Goal: Information Seeking & Learning: Check status

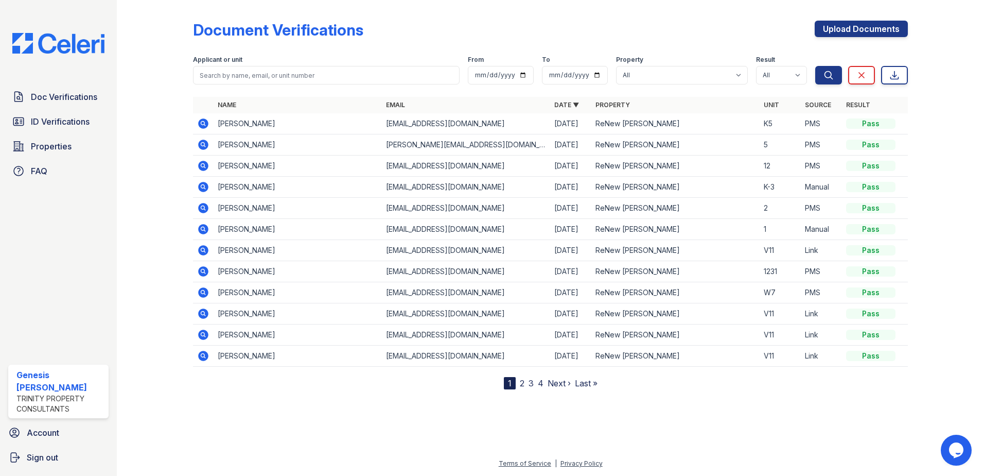
click at [522, 382] on link "2" at bounding box center [522, 383] width 5 height 10
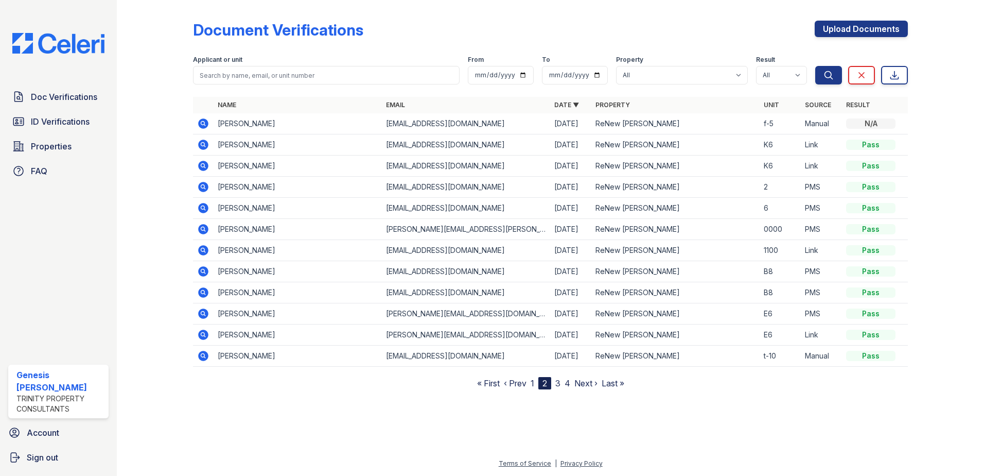
click at [559, 384] on link "3" at bounding box center [557, 383] width 5 height 10
click at [203, 293] on icon at bounding box center [203, 292] width 12 height 12
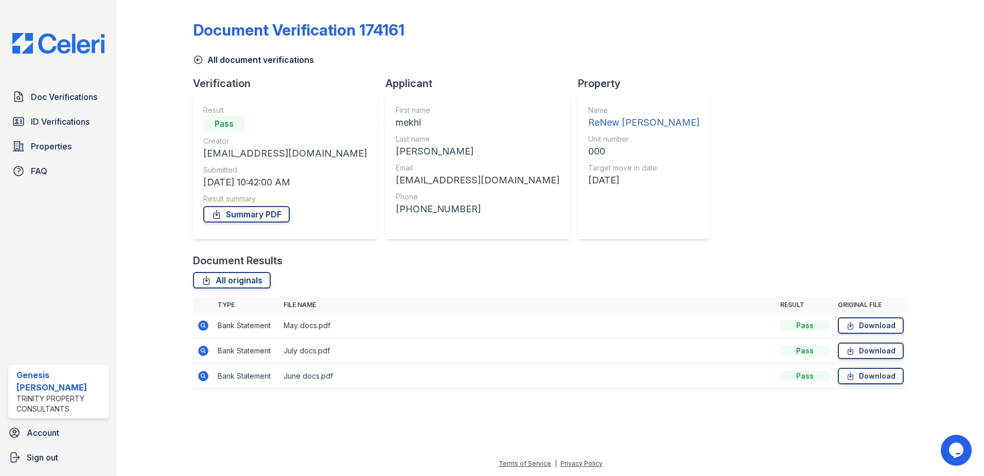
click at [203, 60] on icon at bounding box center [198, 60] width 10 height 10
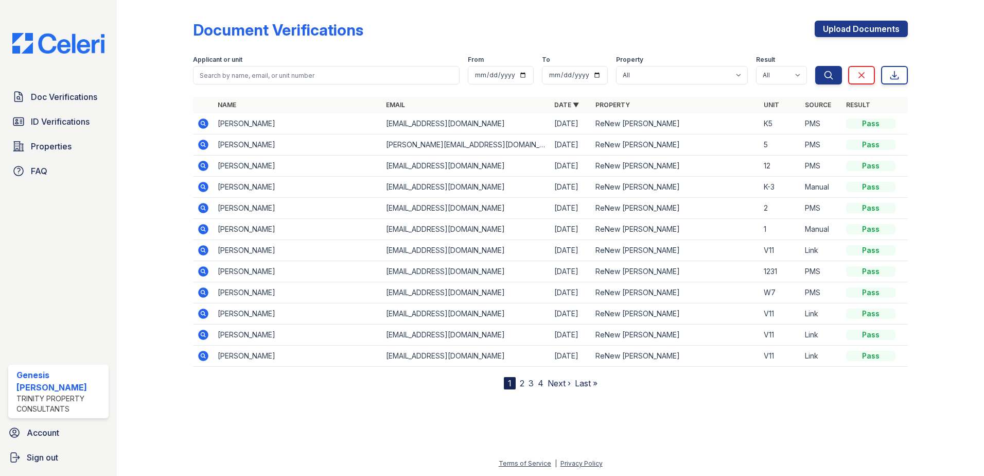
click at [520, 385] on link "2" at bounding box center [522, 383] width 5 height 10
click at [555, 384] on link "3" at bounding box center [557, 383] width 5 height 10
click at [566, 384] on link "4" at bounding box center [568, 383] width 6 height 10
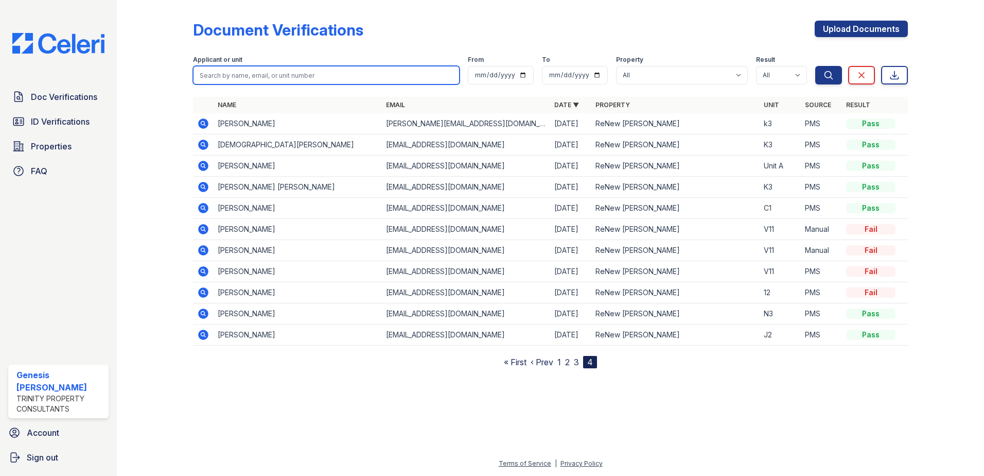
click at [265, 78] on input "search" at bounding box center [326, 75] width 267 height 19
type input "mekhi"
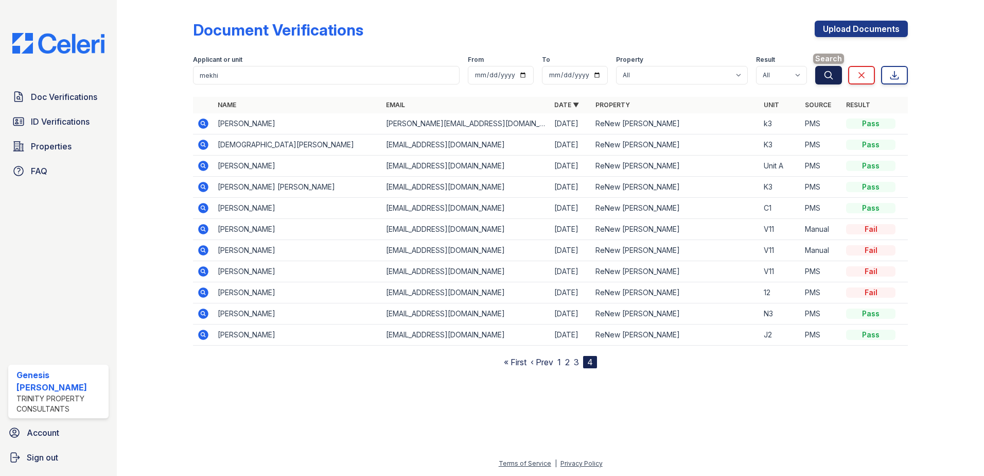
click at [827, 73] on icon "submit" at bounding box center [829, 75] width 10 height 10
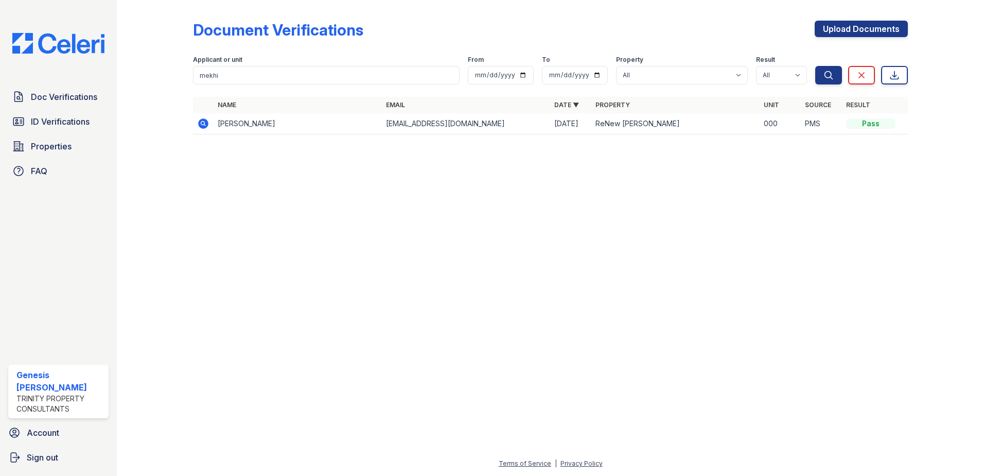
click at [203, 124] on icon at bounding box center [202, 122] width 3 height 3
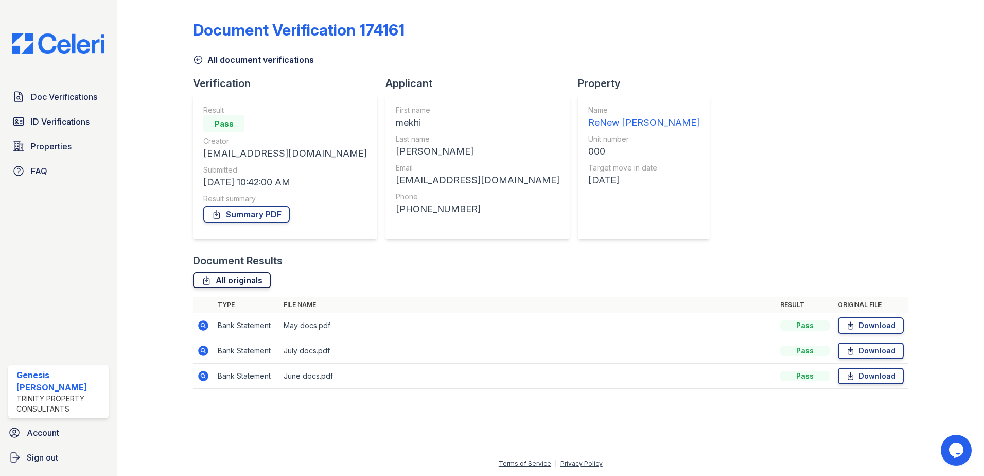
click at [238, 278] on link "All originals" at bounding box center [232, 280] width 78 height 16
click at [253, 206] on link "Summary PDF" at bounding box center [246, 214] width 86 height 16
click at [192, 325] on div at bounding box center [163, 201] width 60 height 395
click at [205, 323] on icon at bounding box center [203, 325] width 10 height 10
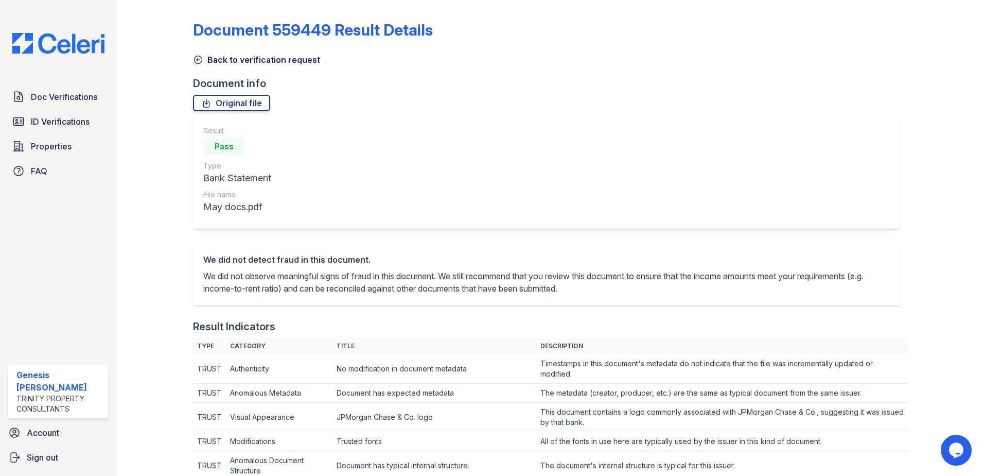
click at [198, 61] on icon at bounding box center [198, 60] width 10 height 10
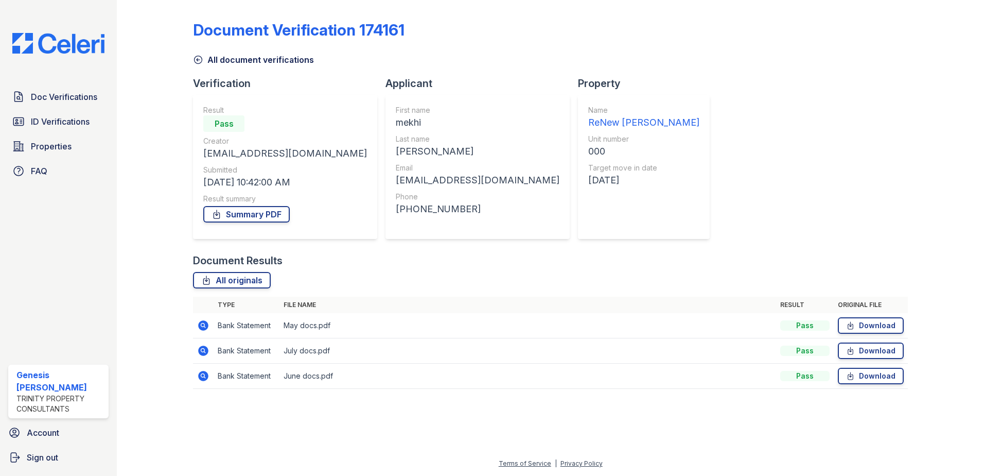
click at [230, 57] on link "All document verifications" at bounding box center [253, 60] width 121 height 12
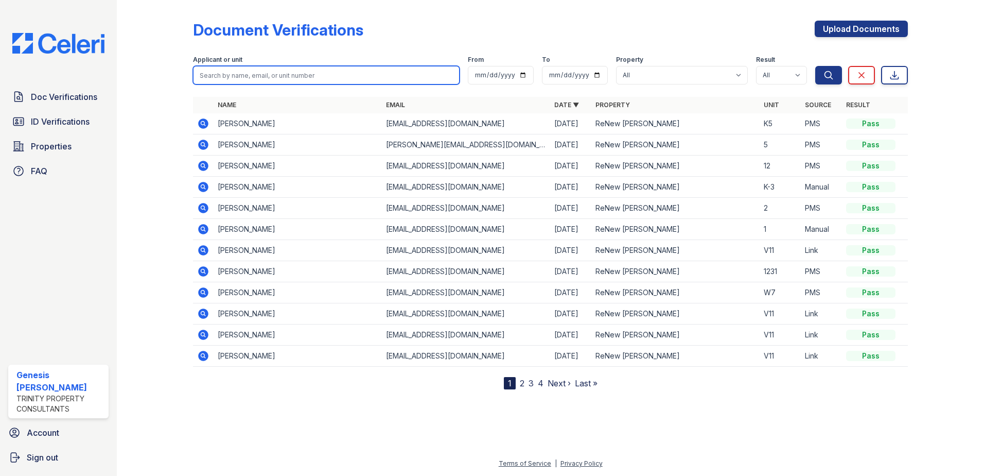
click at [259, 79] on input "search" at bounding box center [326, 75] width 267 height 19
click at [244, 79] on input "search" at bounding box center [326, 75] width 267 height 19
type input "todd"
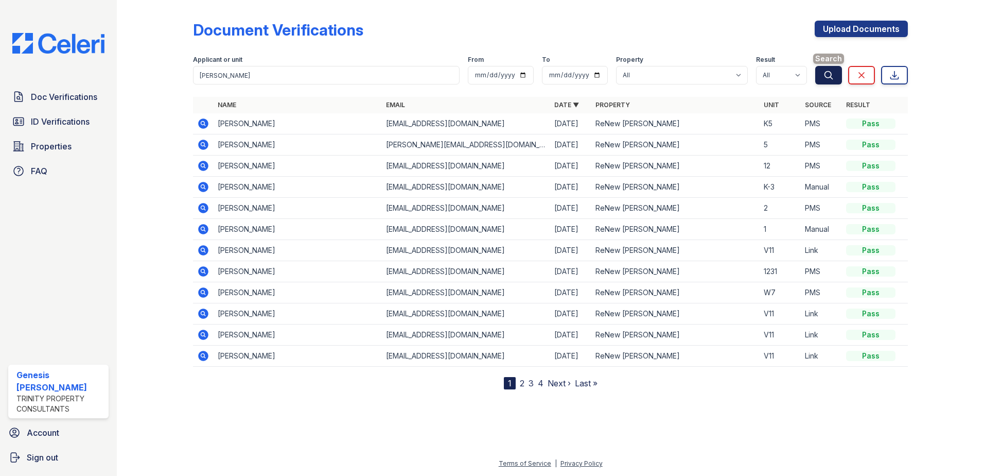
click at [821, 75] on button "Search" at bounding box center [828, 75] width 27 height 19
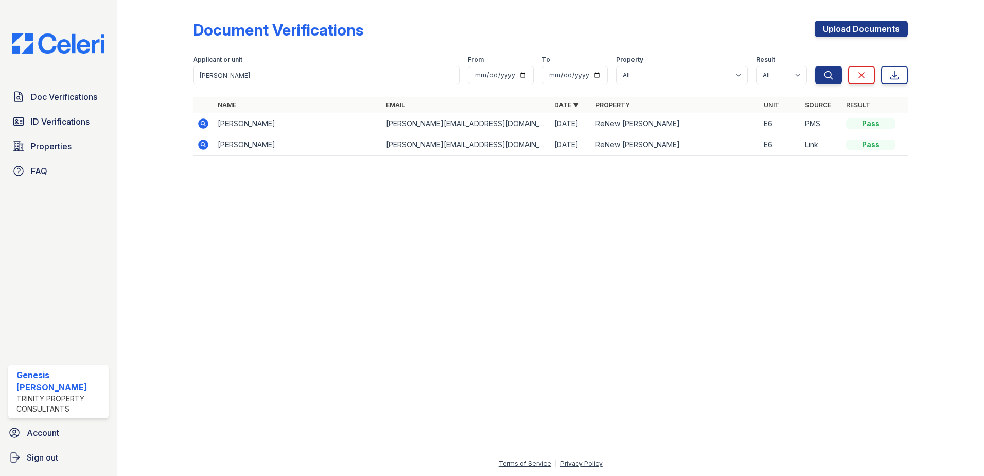
click at [197, 121] on icon at bounding box center [203, 123] width 12 height 12
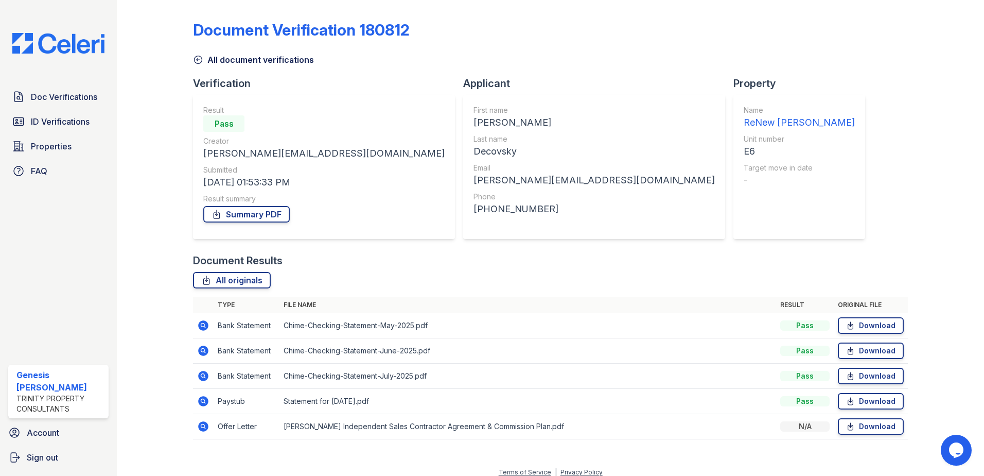
click at [203, 56] on icon at bounding box center [198, 60] width 10 height 10
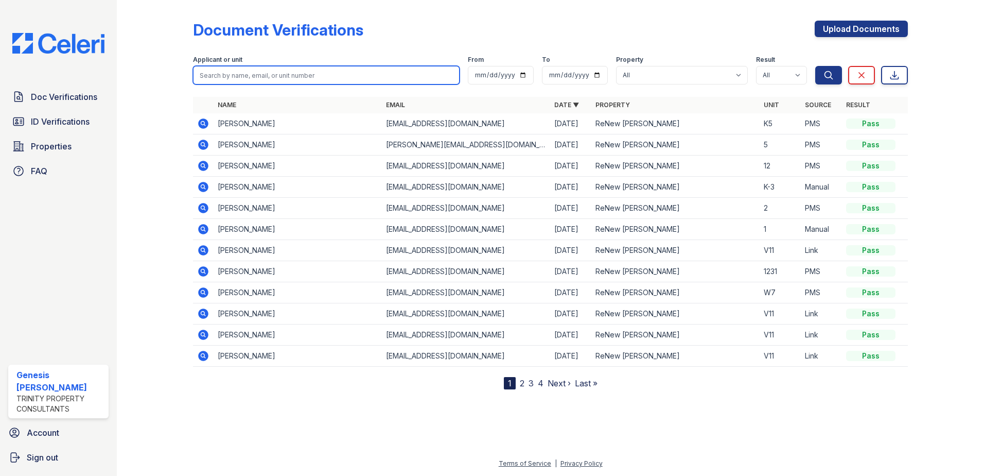
click at [237, 77] on input "search" at bounding box center [326, 75] width 267 height 19
type input "todd"
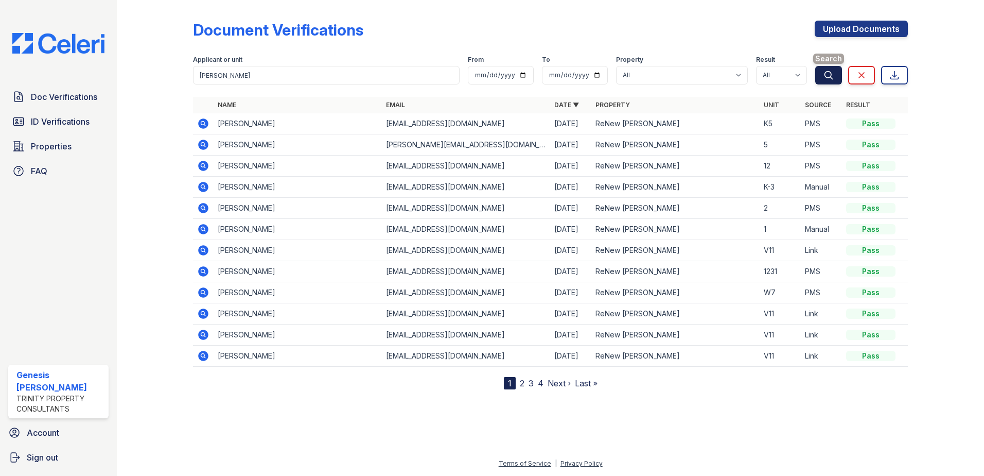
click at [827, 71] on icon "submit" at bounding box center [829, 75] width 8 height 8
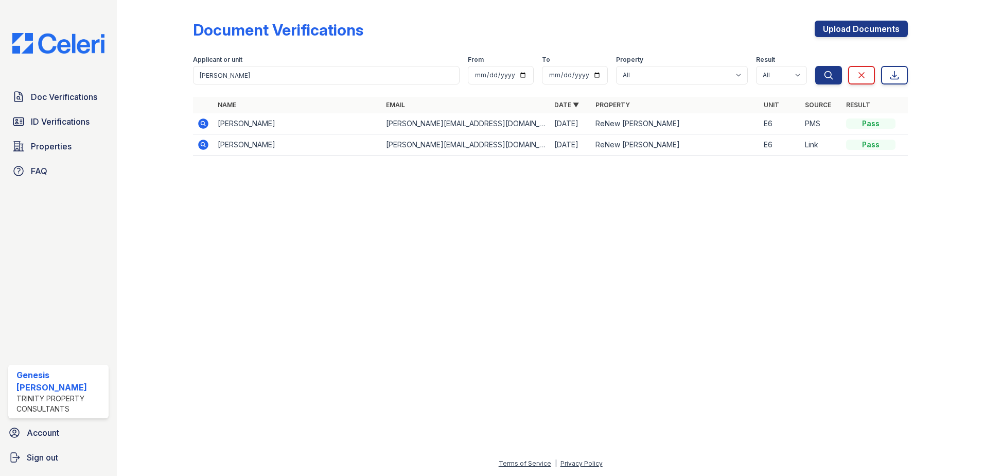
click at [202, 145] on icon at bounding box center [202, 144] width 3 height 3
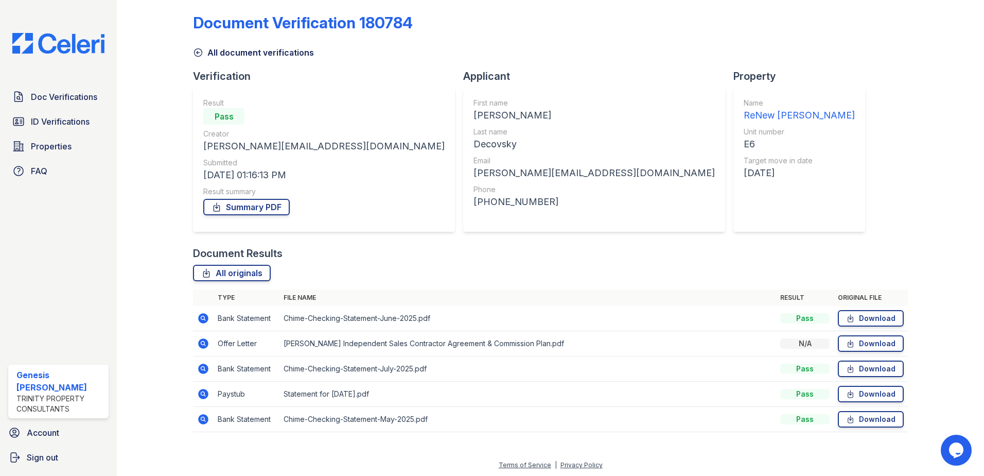
scroll to position [9, 0]
click at [50, 116] on span "ID Verifications" at bounding box center [60, 121] width 59 height 12
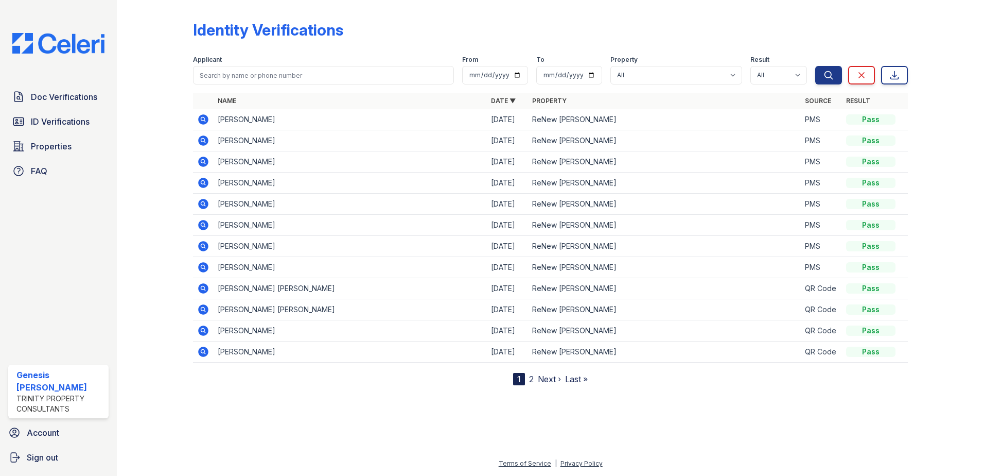
click at [532, 379] on link "2" at bounding box center [531, 379] width 5 height 10
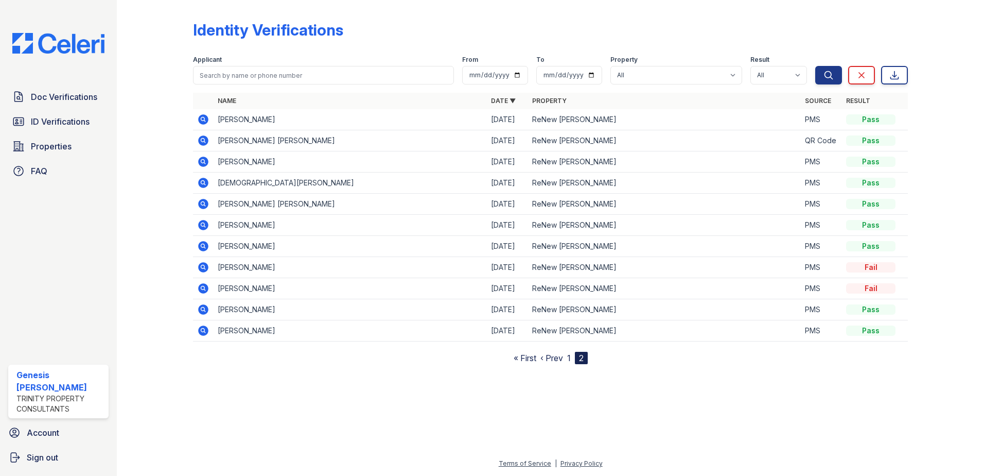
click at [569, 358] on link "1" at bounding box center [569, 358] width 4 height 10
